Goal: Transaction & Acquisition: Obtain resource

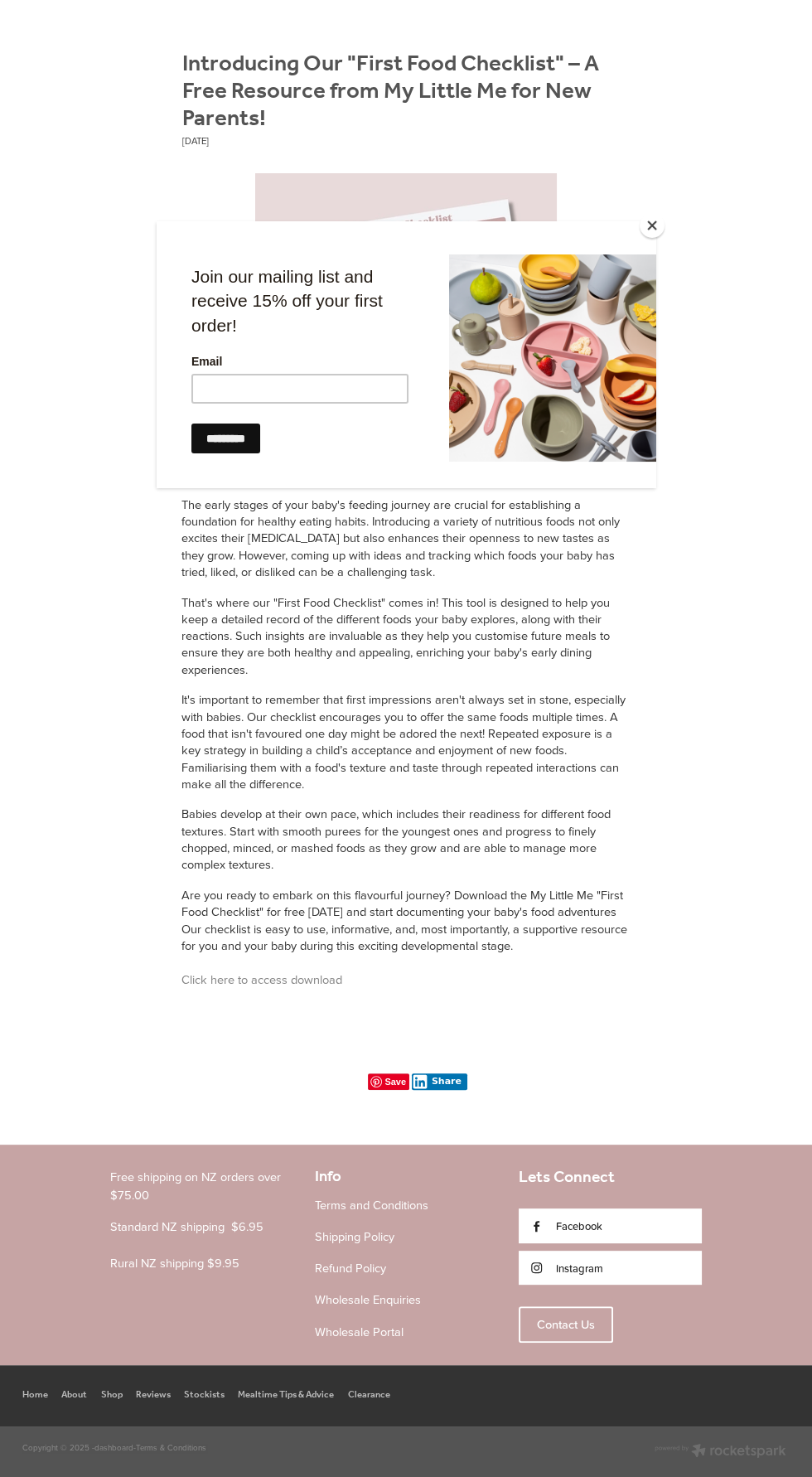
click at [437, 1127] on div at bounding box center [406, 824] width 500 height 1205
click at [425, 1101] on div at bounding box center [406, 824] width 500 height 1205
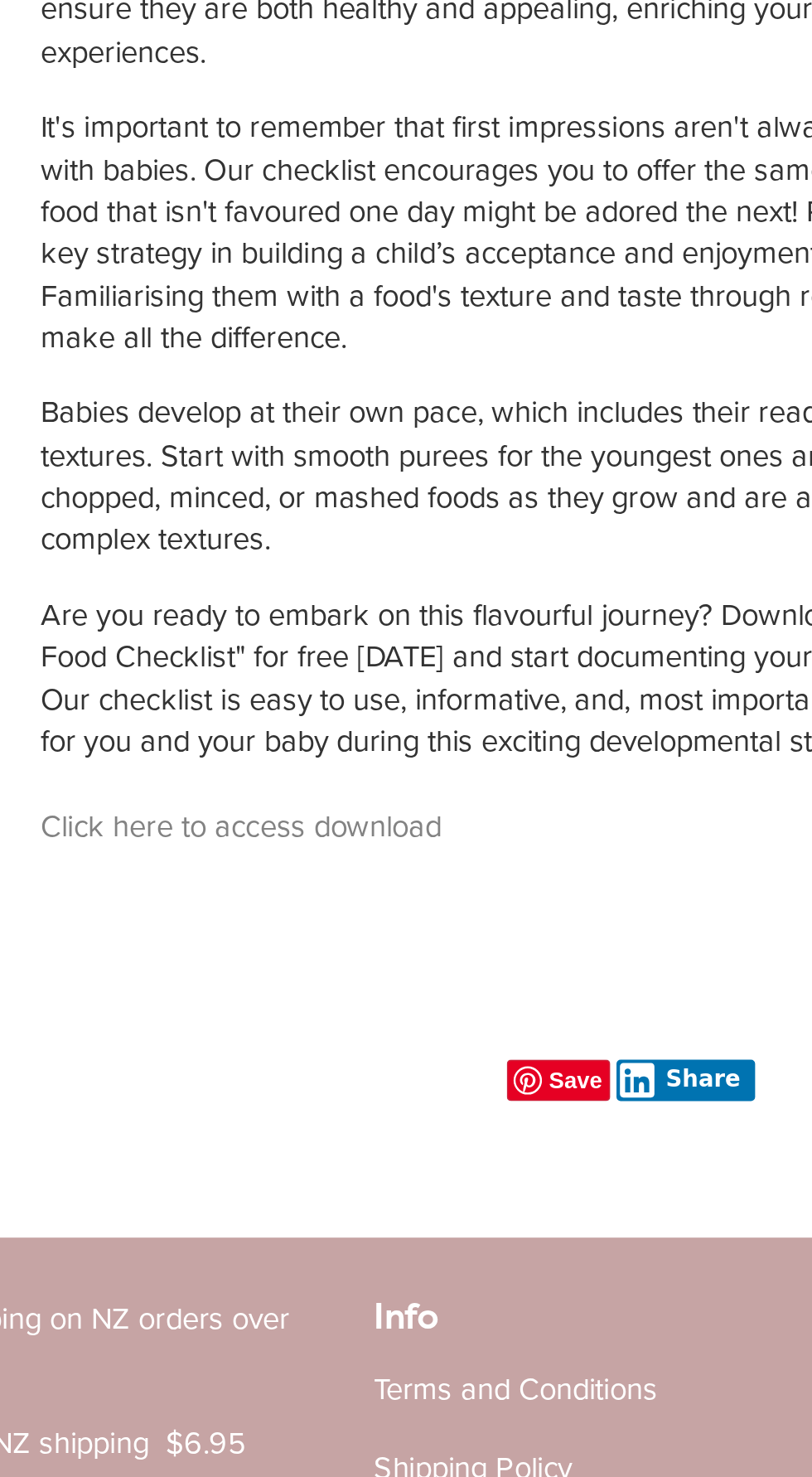
scroll to position [653, 0]
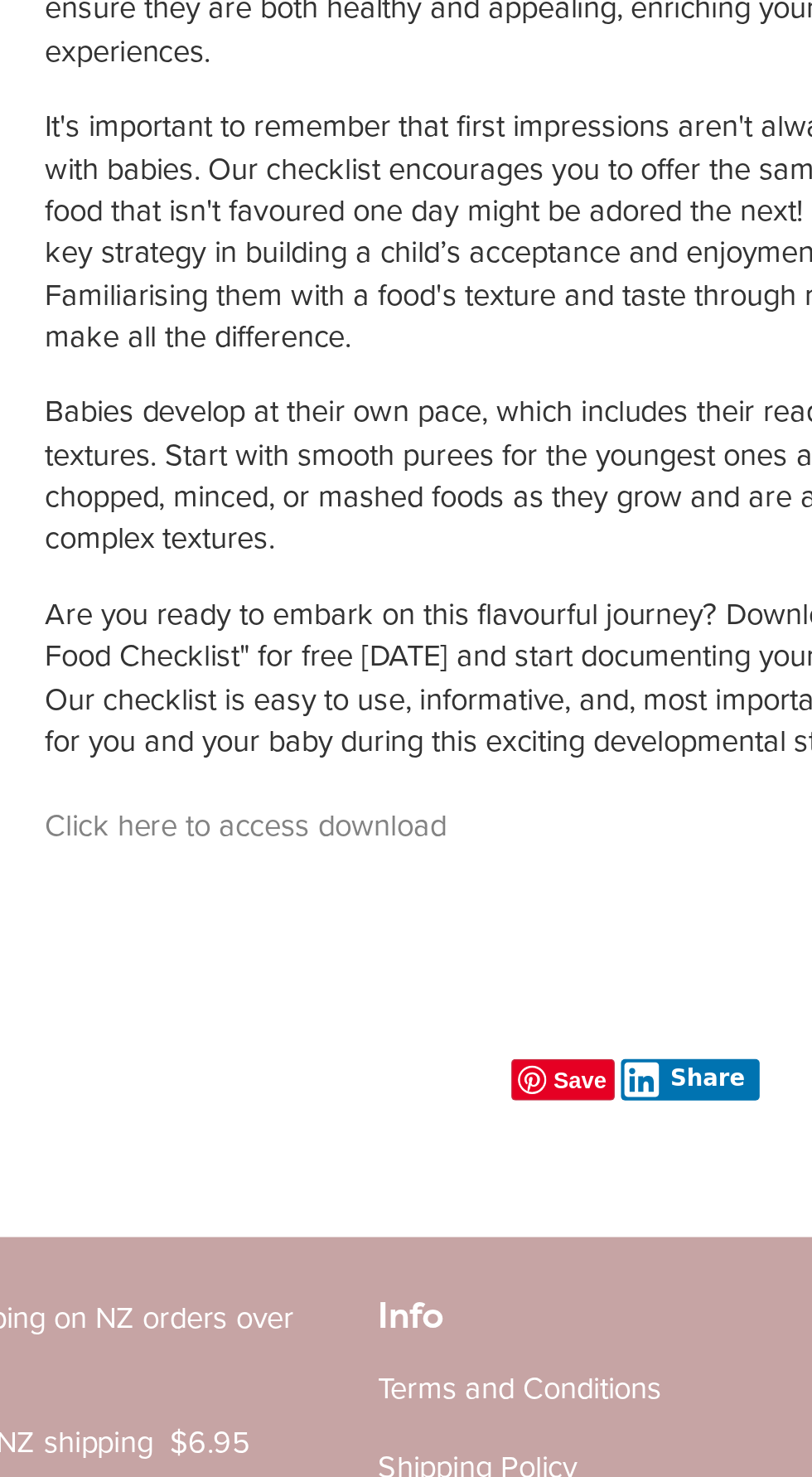
click at [334, 1101] on div at bounding box center [406, 824] width 500 height 1205
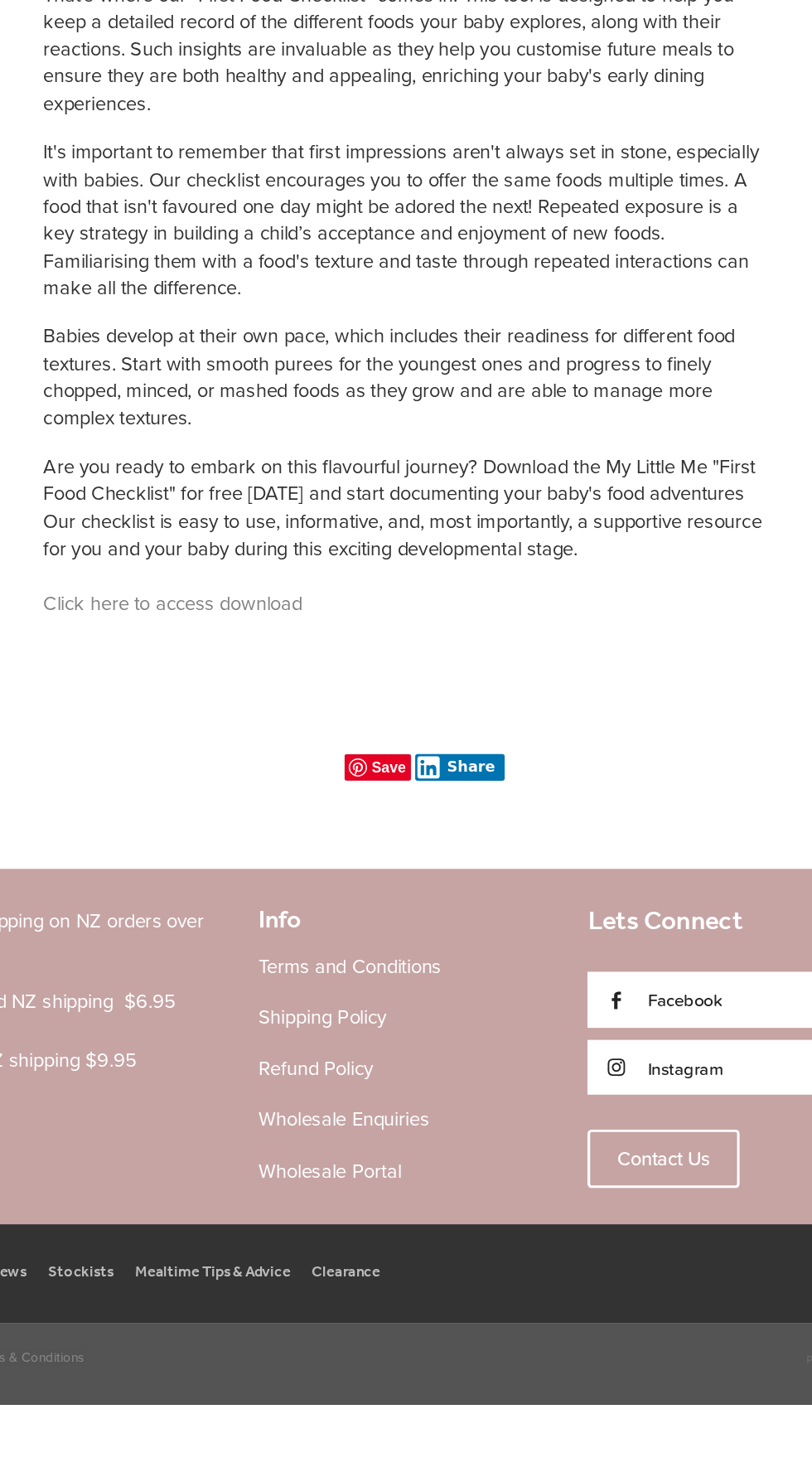
click at [531, 1309] on div at bounding box center [406, 824] width 500 height 1205
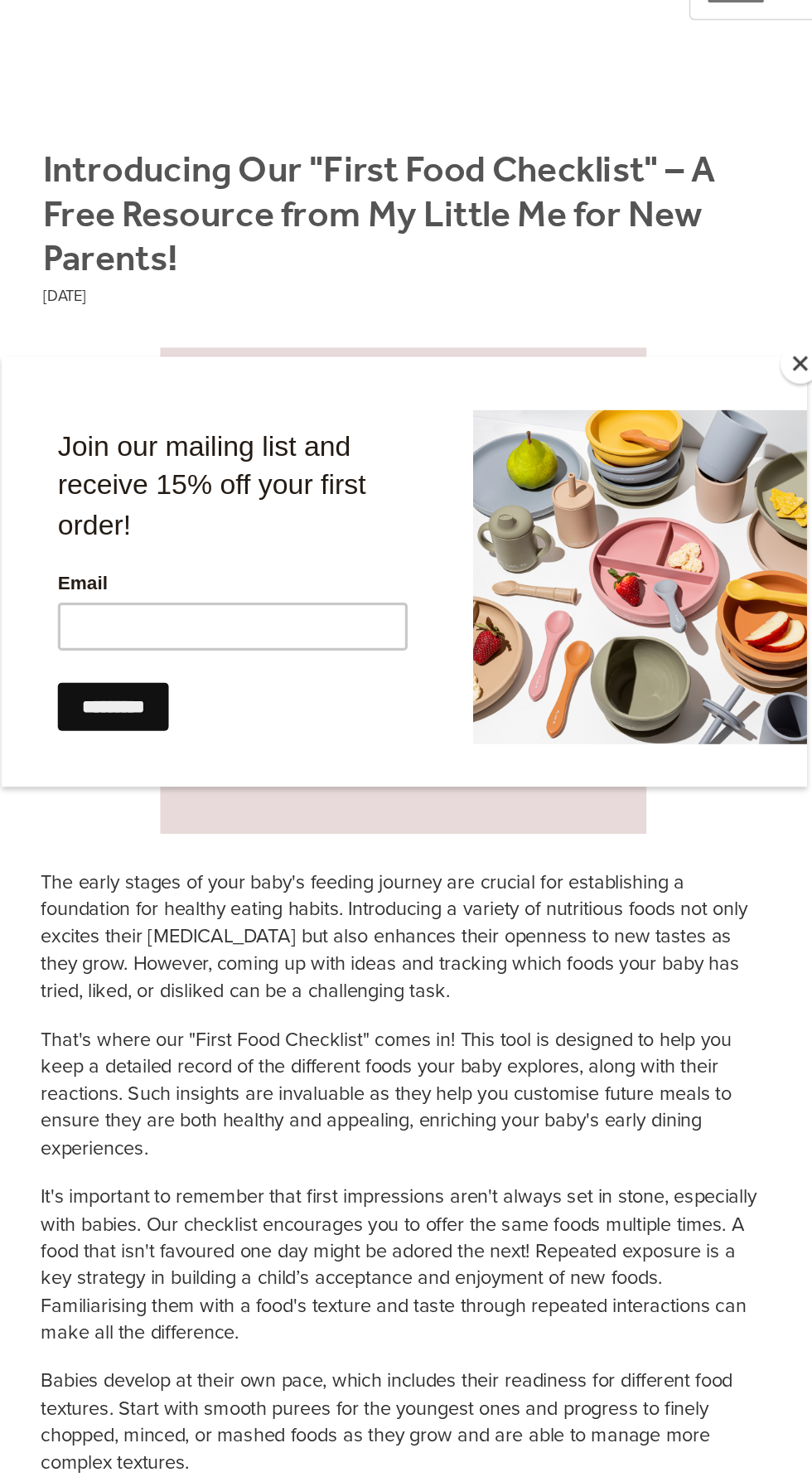
scroll to position [162, 0]
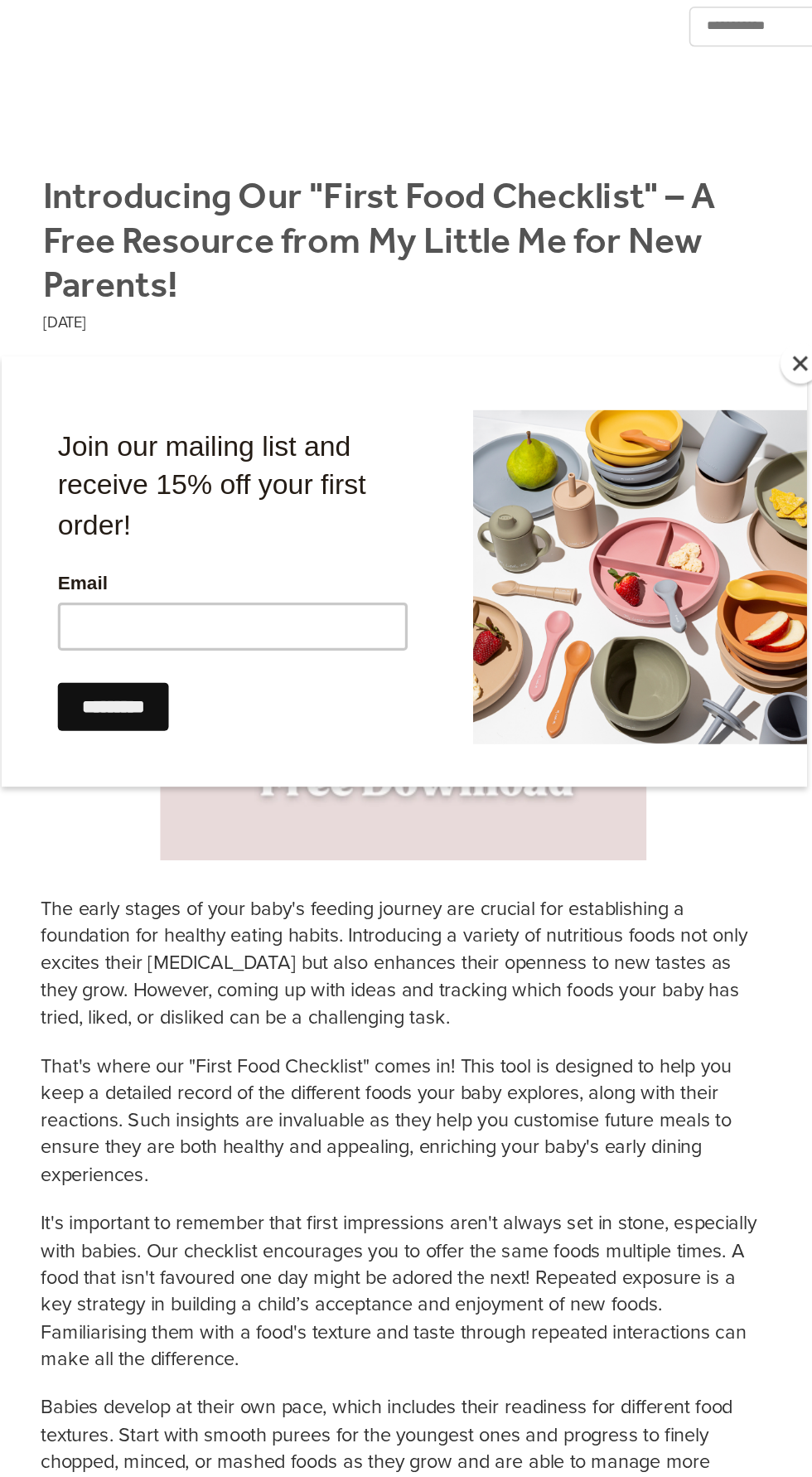
click at [651, 225] on button "Close" at bounding box center [651, 225] width 25 height 25
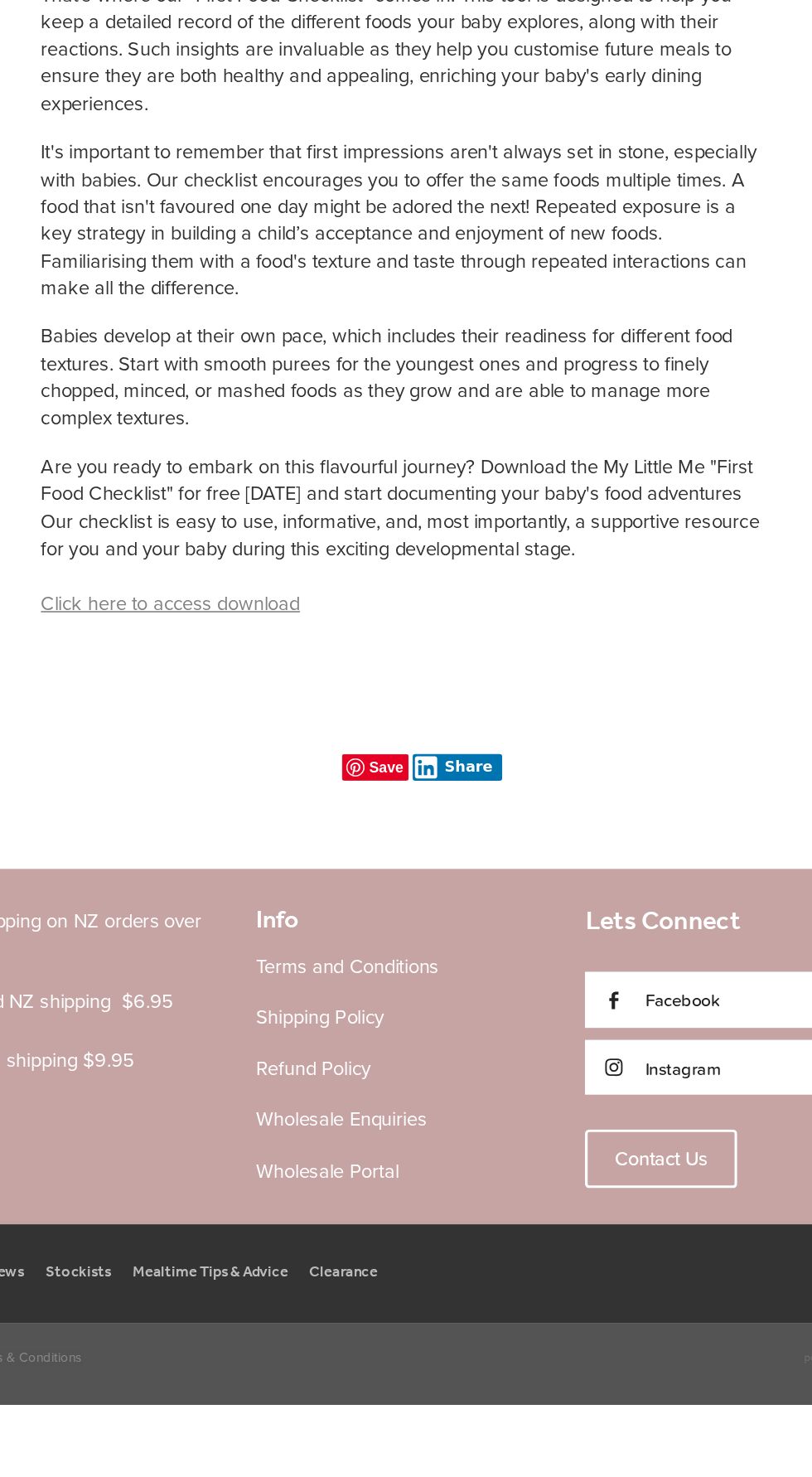
click at [342, 988] on link "Click here to access download" at bounding box center [261, 979] width 161 height 17
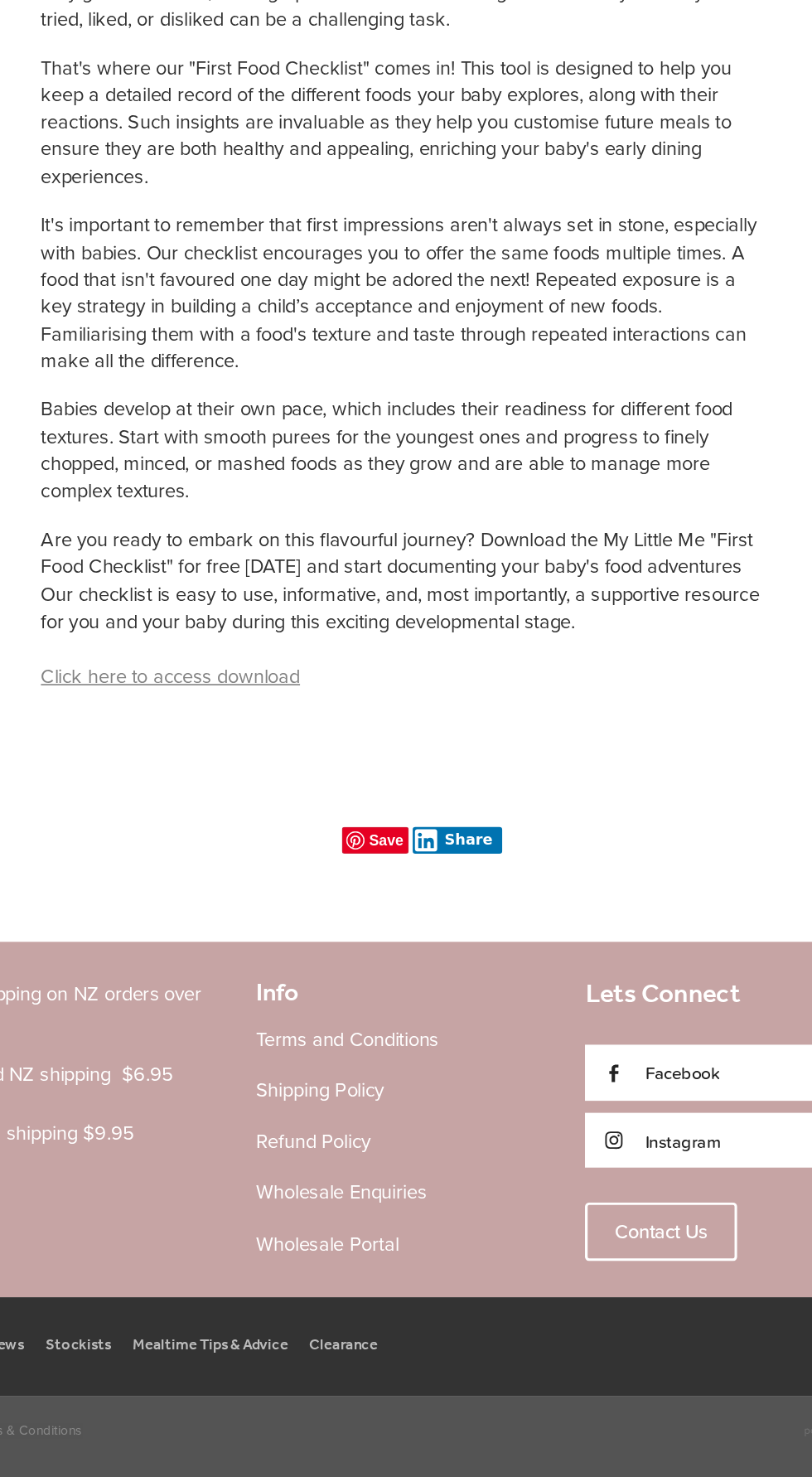
scroll to position [680, 0]
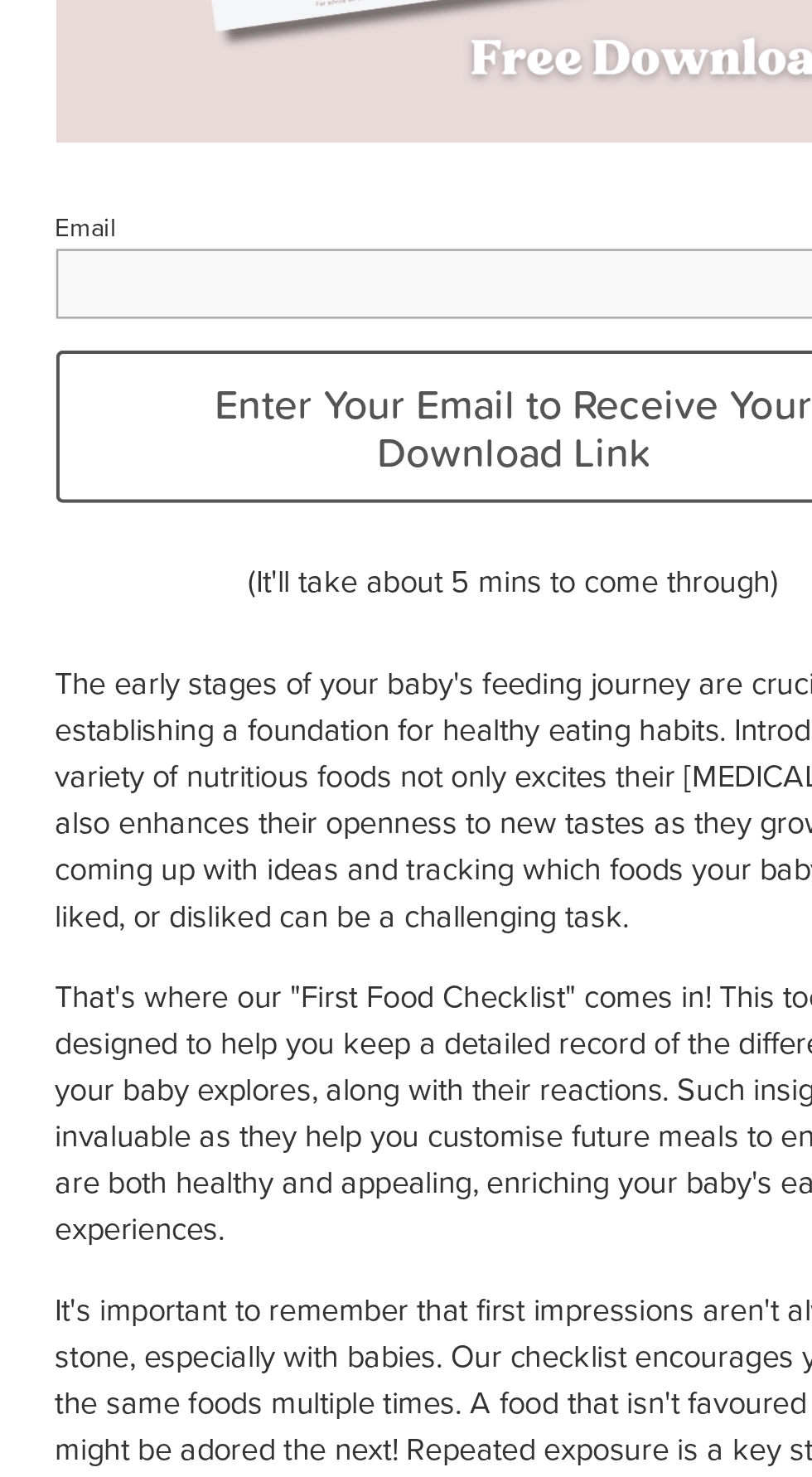
click at [372, 539] on label "Email" at bounding box center [406, 534] width 359 height 9
click at [372, 561] on input "Email" at bounding box center [406, 556] width 359 height 28
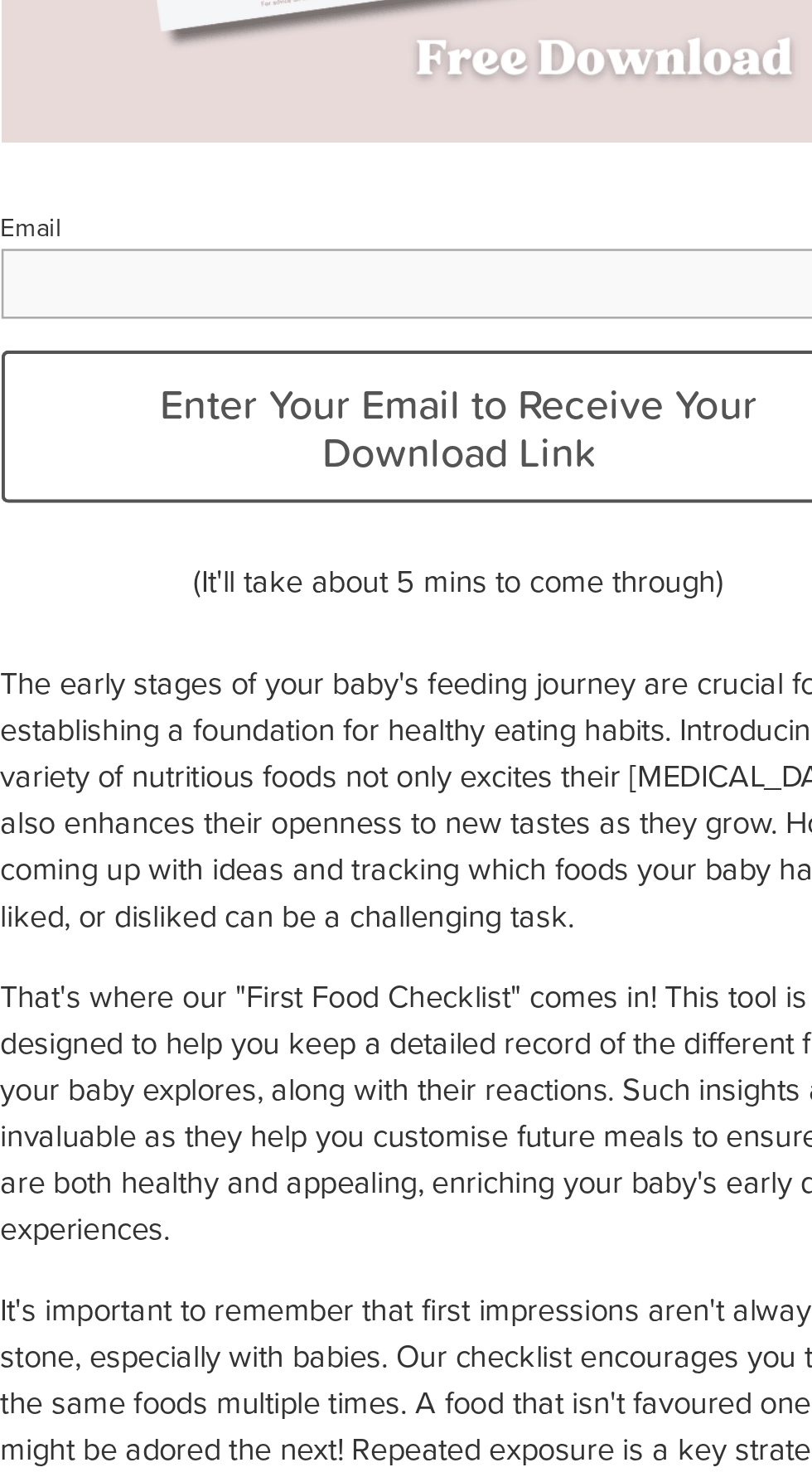
type input "**********"
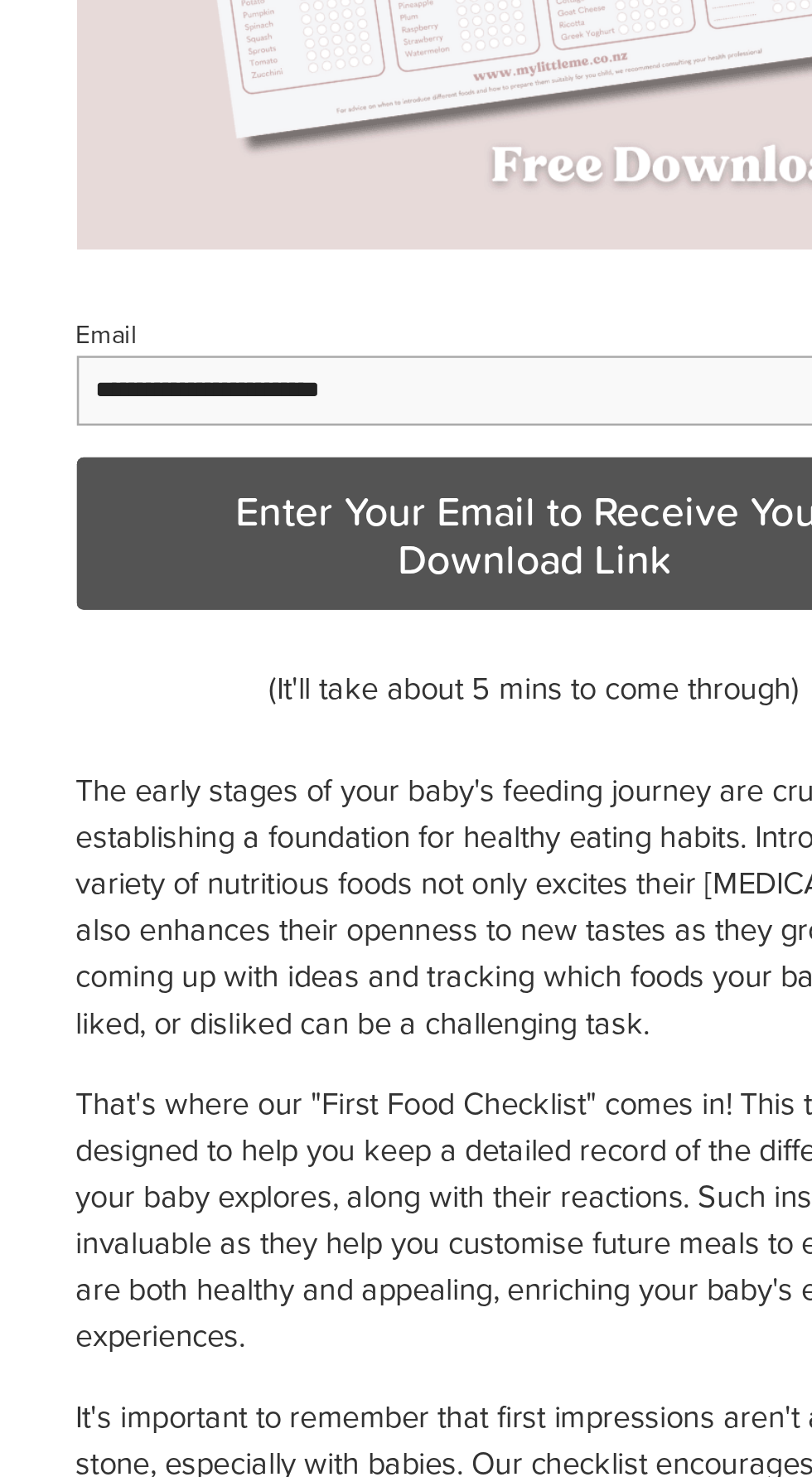
click at [429, 634] on button "Enter Your Email to Receive Your Download Link" at bounding box center [406, 612] width 359 height 61
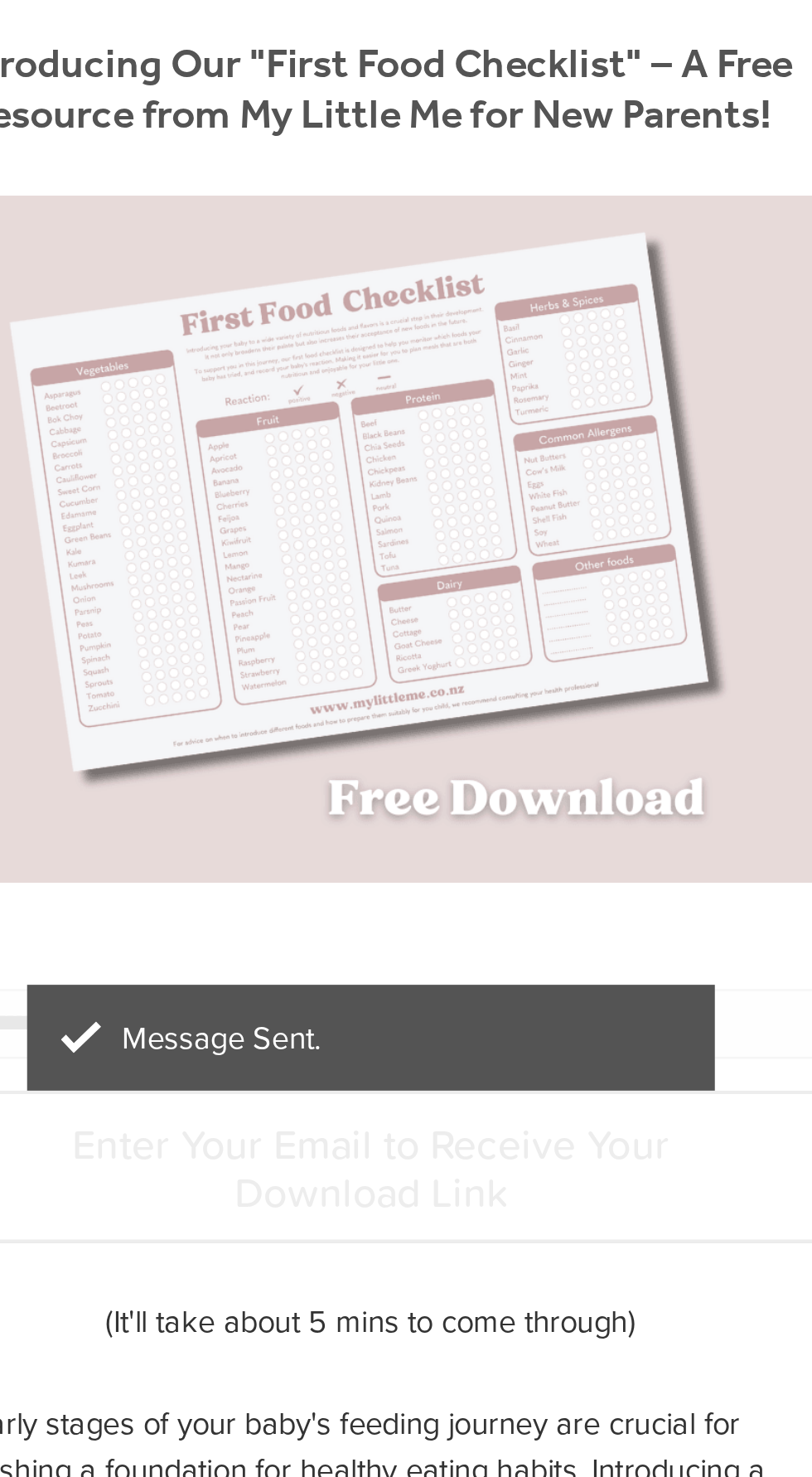
click at [463, 568] on p "Message Sent." at bounding box center [406, 561] width 242 height 15
